Goal: Task Accomplishment & Management: Use online tool/utility

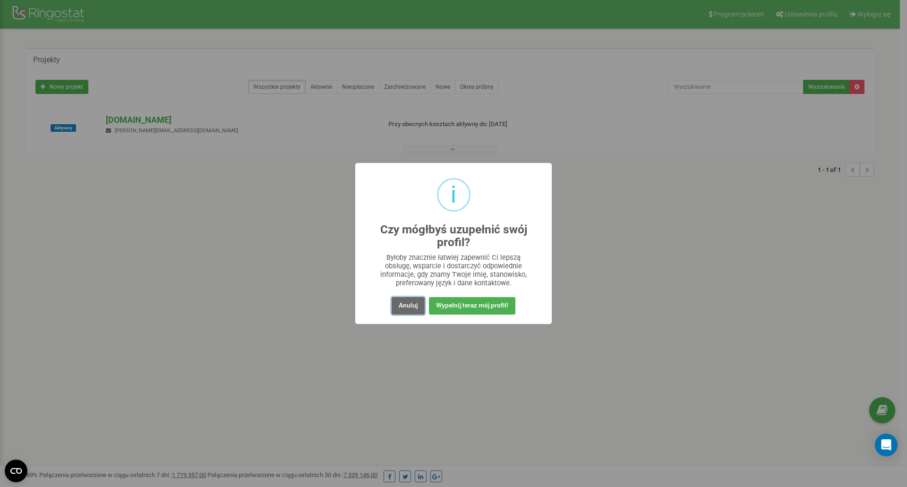
click at [406, 306] on button "Anuluj" at bounding box center [408, 305] width 33 height 17
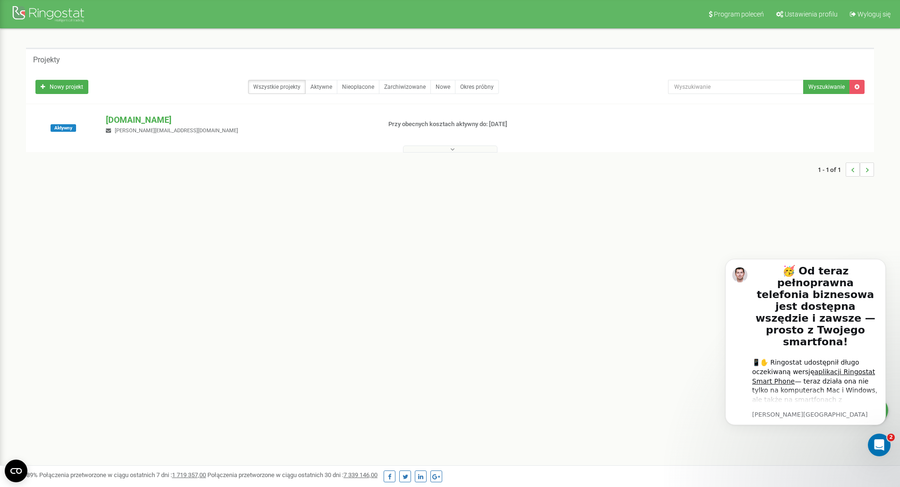
drag, startPoint x: 441, startPoint y: 350, endPoint x: 435, endPoint y: 350, distance: 6.2
click at [440, 350] on div "Program poleceń Ustawienia profilu Wyloguj się Projekty Nowy projekt Wszystkie …" at bounding box center [450, 283] width 900 height 567
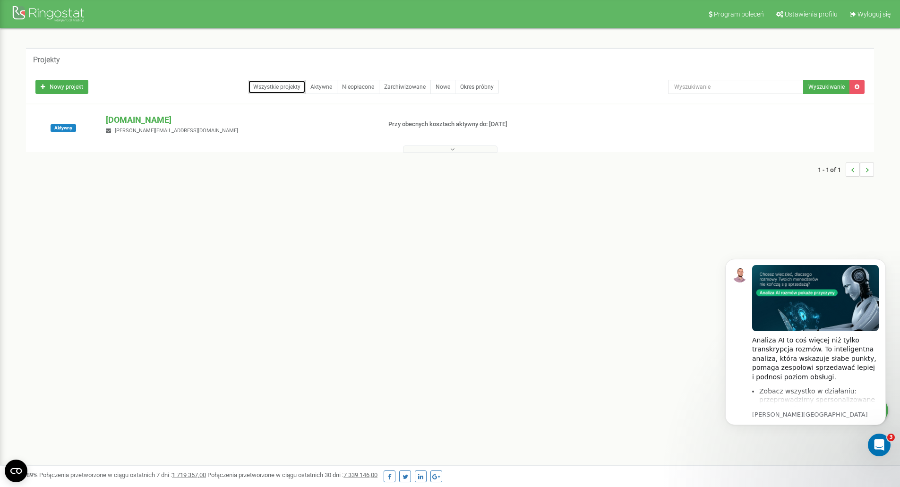
click at [295, 86] on link "Wszystkie projekty" at bounding box center [277, 87] width 58 height 14
click at [326, 86] on link "Aktywne" at bounding box center [321, 87] width 32 height 14
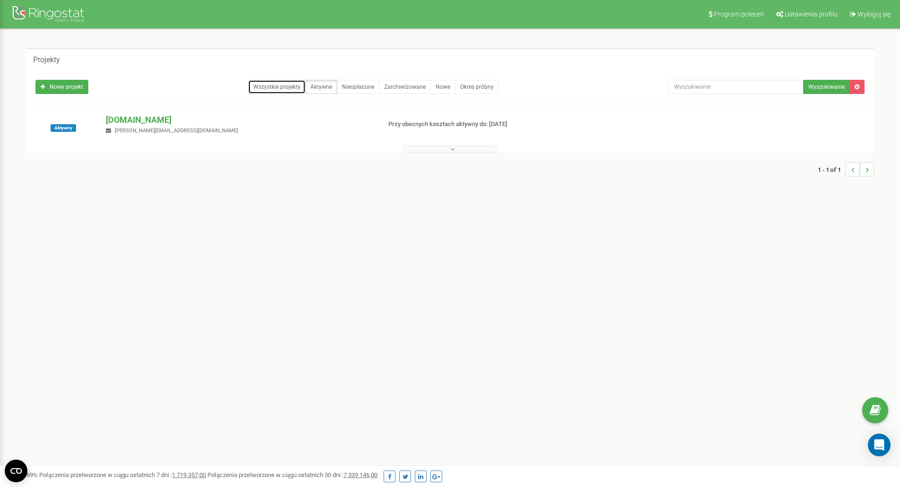
click at [267, 85] on link "Wszystkie projekty" at bounding box center [277, 87] width 58 height 14
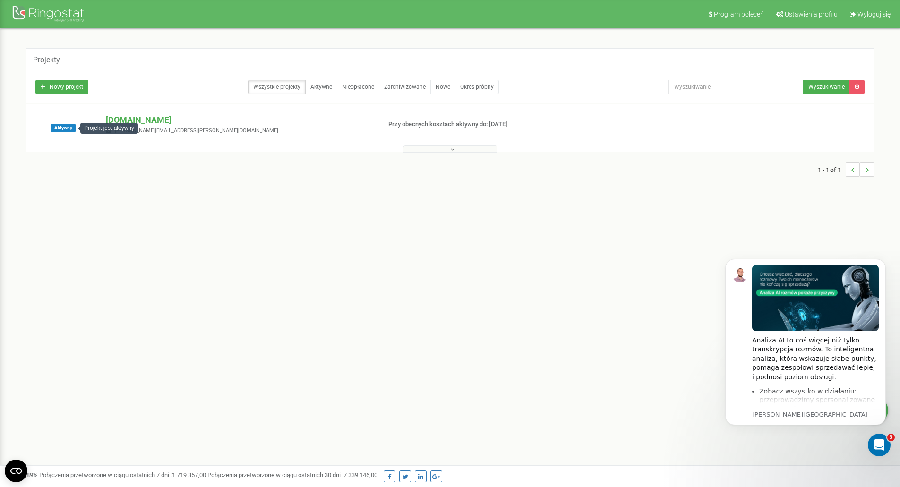
click at [66, 129] on span "Aktywny" at bounding box center [64, 128] width 26 height 8
click at [463, 144] on div at bounding box center [449, 146] width 843 height 9
click at [461, 149] on button at bounding box center [450, 149] width 95 height 7
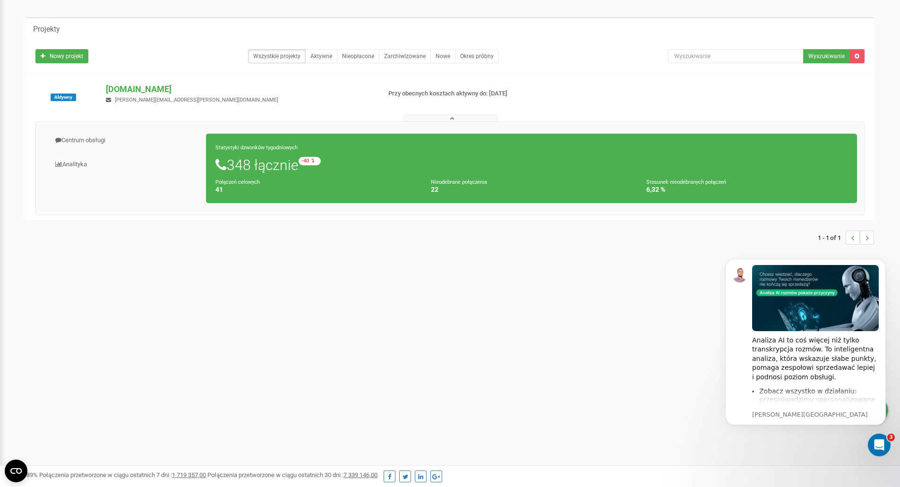
scroll to position [47, 0]
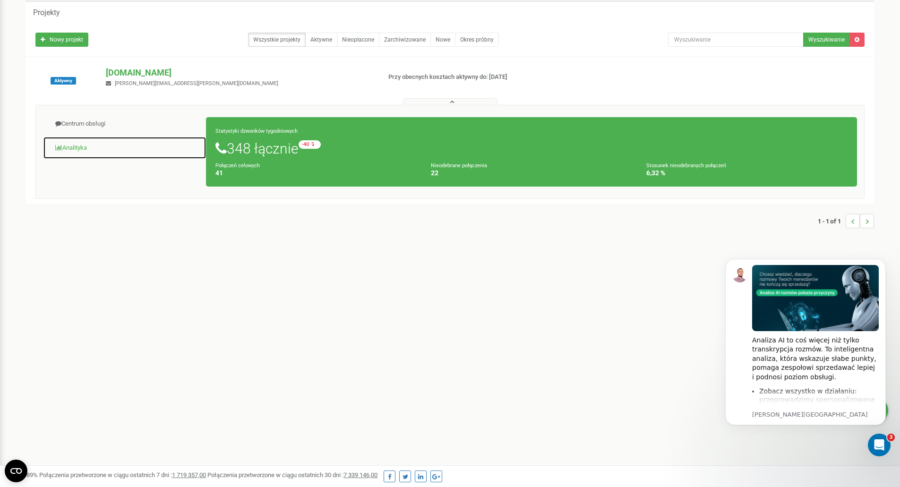
click at [79, 148] on link "Analityka" at bounding box center [124, 148] width 163 height 23
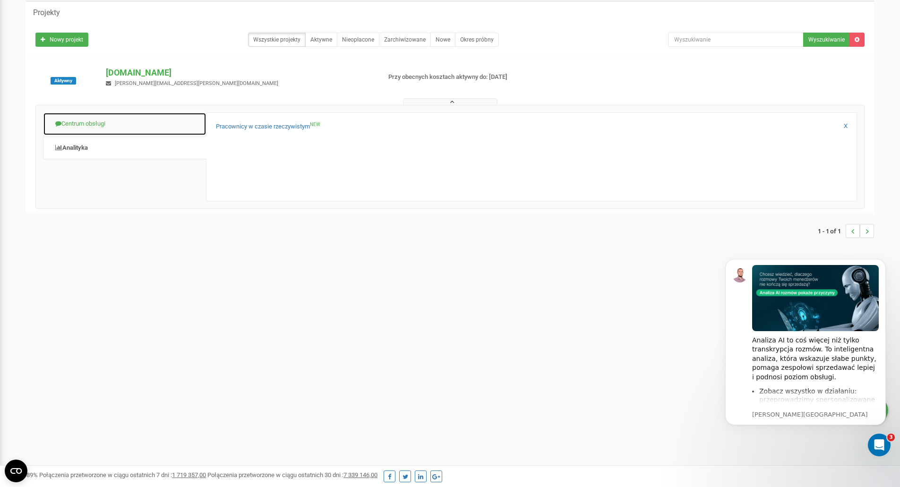
click at [103, 130] on link "Centrum obsługi" at bounding box center [124, 123] width 163 height 23
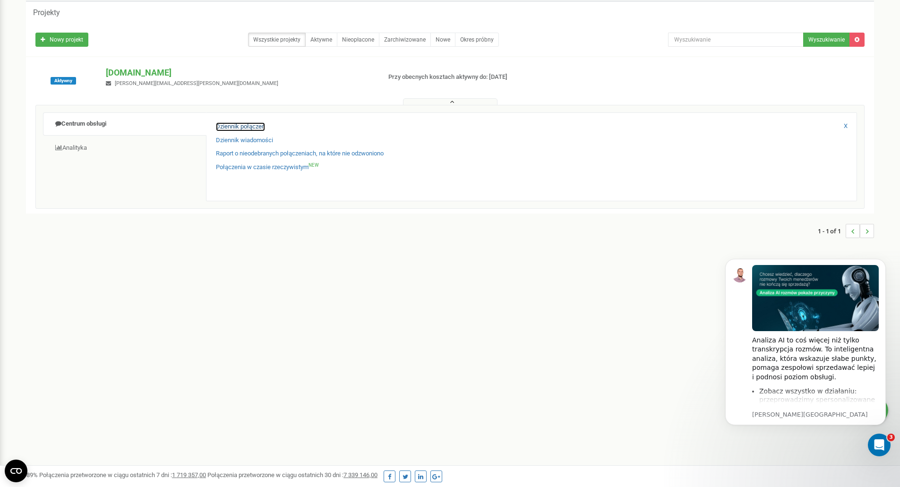
click at [242, 127] on link "Dziennik połączeń" at bounding box center [240, 126] width 49 height 9
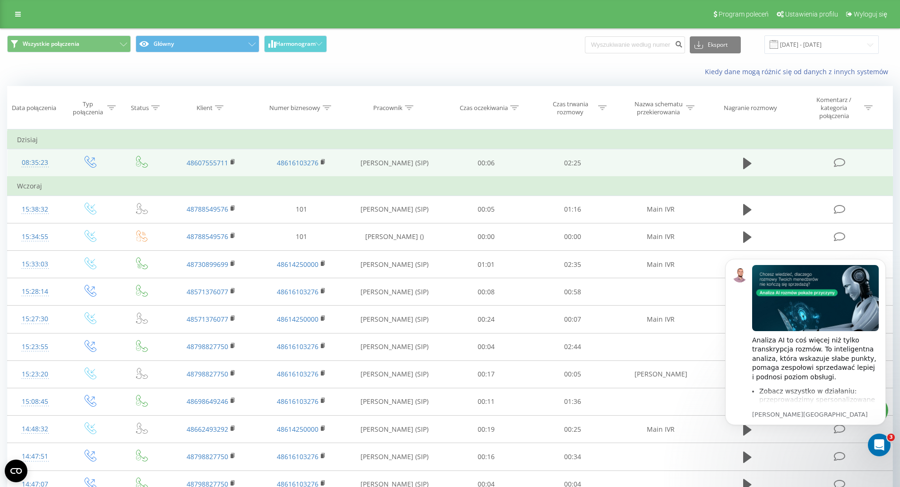
click at [740, 161] on td at bounding box center [747, 163] width 83 height 28
click at [743, 162] on icon at bounding box center [747, 163] width 9 height 11
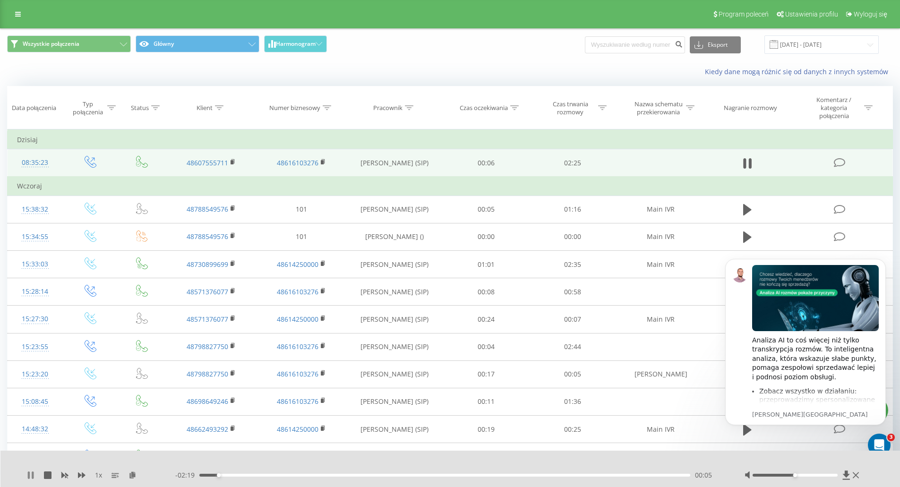
click at [28, 475] on icon at bounding box center [29, 476] width 2 height 8
